Goal: Task Accomplishment & Management: Manage account settings

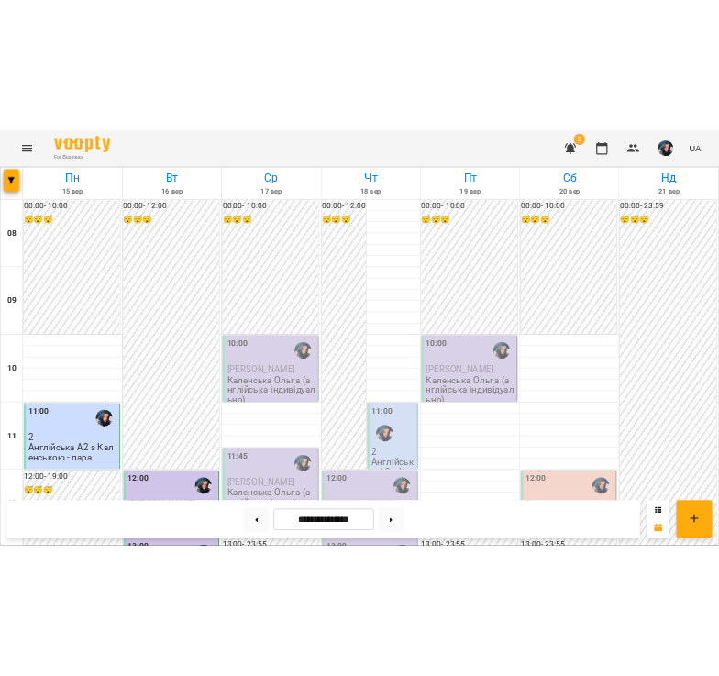
scroll to position [757, 0]
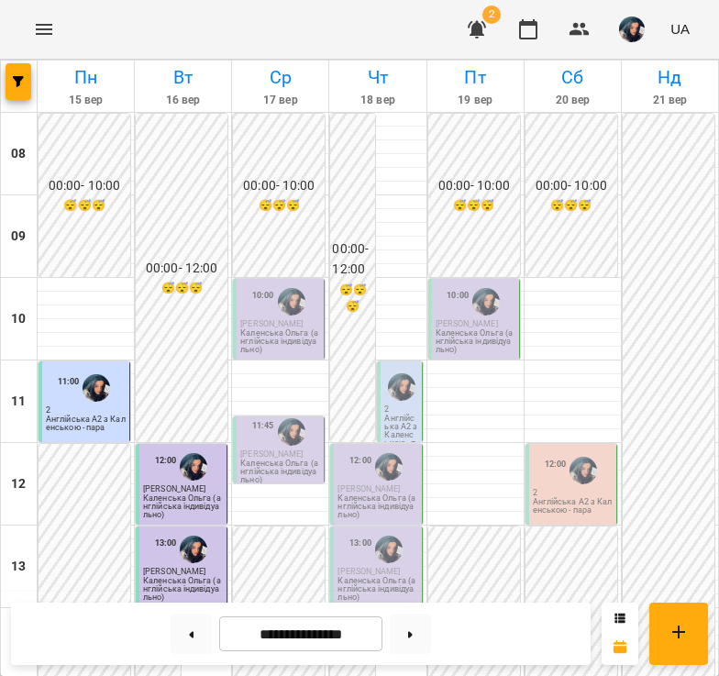
scroll to position [757, 0]
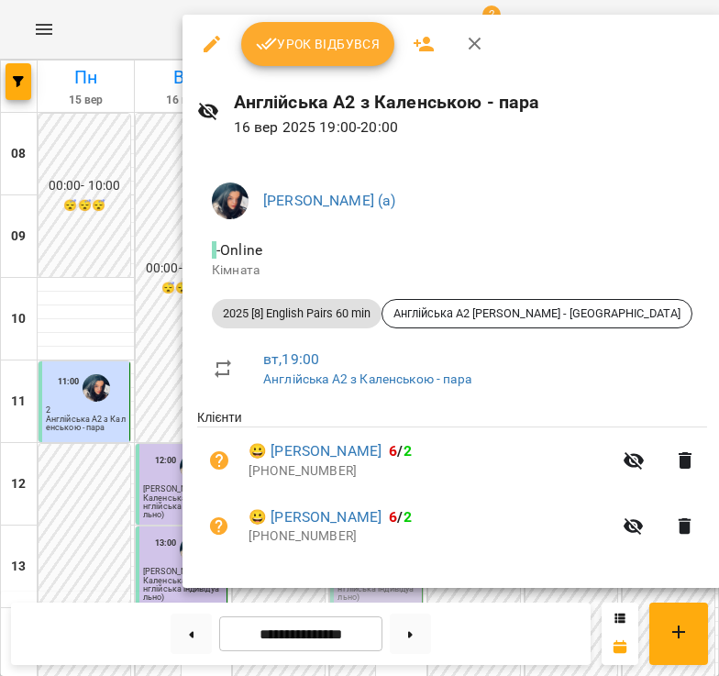
click at [347, 45] on span "Урок відбувся" at bounding box center [318, 44] width 125 height 22
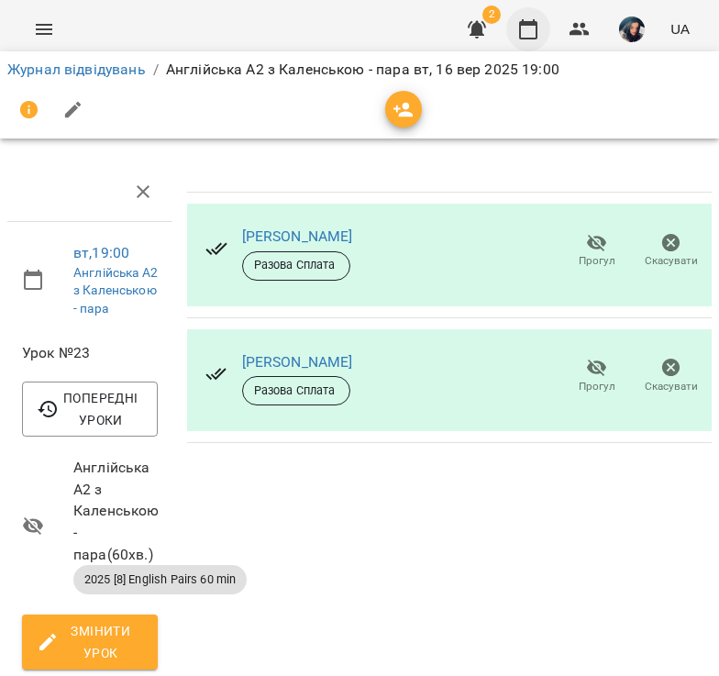
click at [533, 28] on icon "button" at bounding box center [528, 29] width 22 height 22
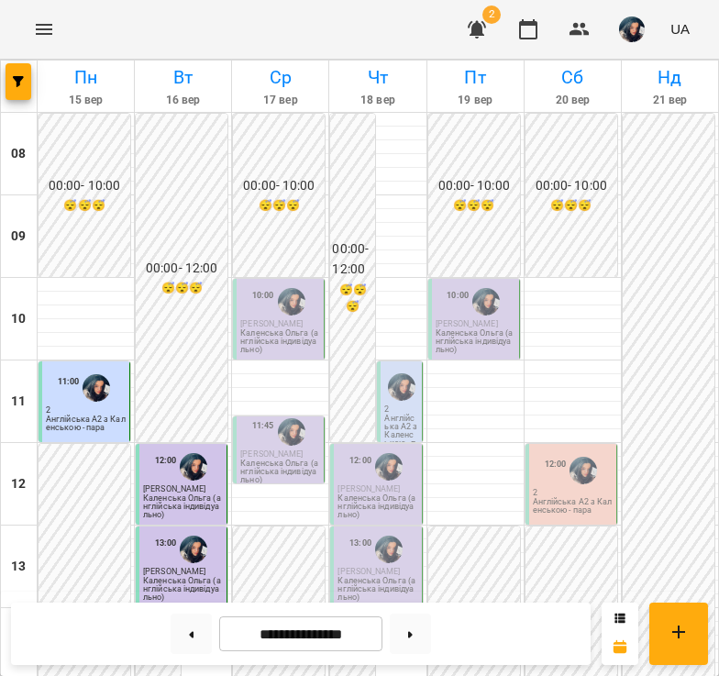
scroll to position [757, 0]
